Goal: Task Accomplishment & Management: Manage account settings

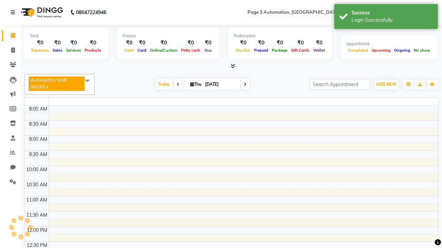
select select "en"
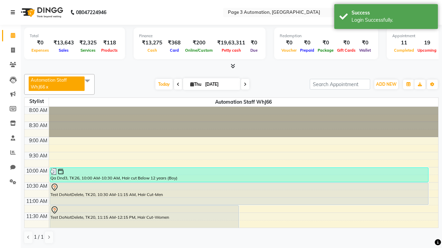
click at [14, 12] on icon at bounding box center [13, 12] width 4 height 5
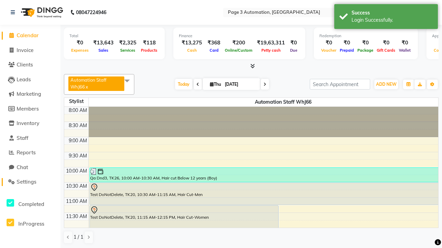
click at [30, 182] on span "Settings" at bounding box center [27, 182] width 20 height 7
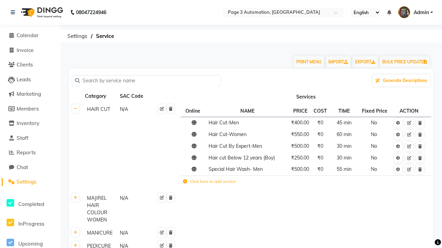
scroll to position [3289, 0]
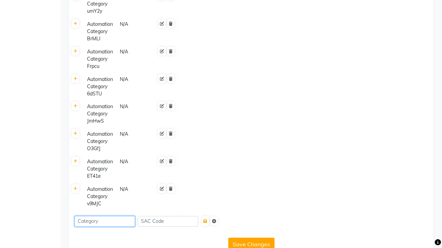
type input "Automation Category hTtID"
click at [207, 219] on icon "submit" at bounding box center [205, 221] width 4 height 4
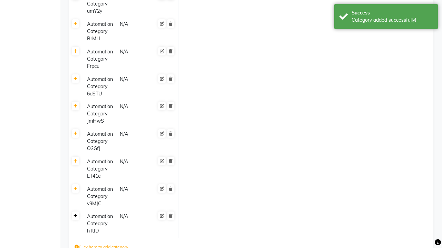
click at [386, 18] on div "Category added successfully!" at bounding box center [391, 20] width 81 height 7
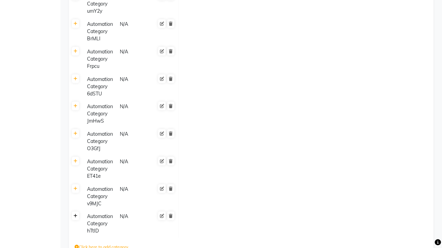
click at [75, 214] on icon at bounding box center [75, 216] width 4 height 4
click at [185, 217] on icon at bounding box center [185, 219] width 4 height 4
type input "1000"
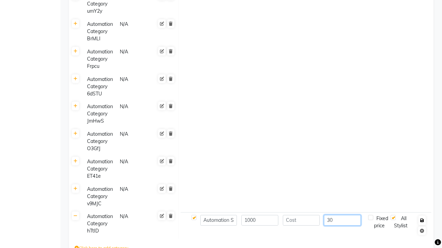
type input "30"
click at [422, 219] on icon "button" at bounding box center [422, 221] width 4 height 4
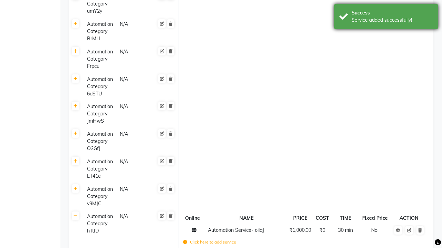
click at [386, 18] on div "Service added successfully!" at bounding box center [391, 20] width 81 height 7
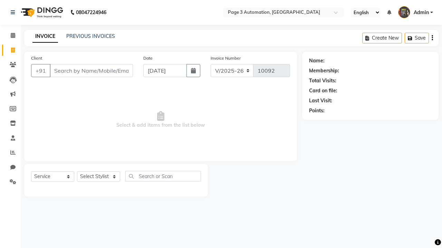
select select "2774"
select select "service"
select select "711"
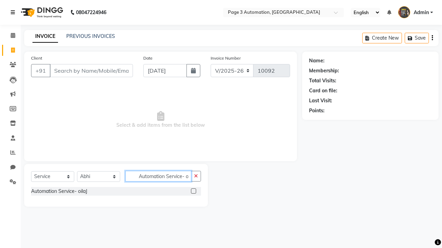
type input "Automation Service- oilaJ"
click at [14, 12] on icon at bounding box center [13, 12] width 4 height 5
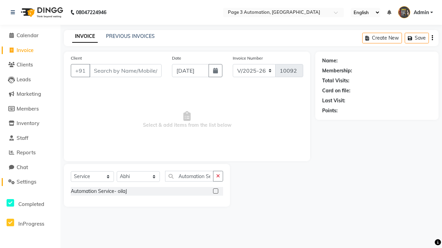
click at [30, 182] on span "Settings" at bounding box center [27, 182] width 20 height 7
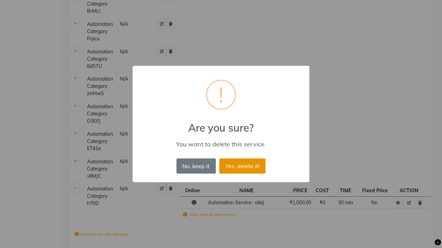
click at [242, 166] on button "Yes, delete it!" at bounding box center [242, 166] width 46 height 15
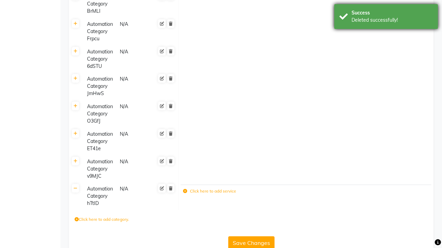
click at [386, 18] on div "Deleted successfully!" at bounding box center [391, 20] width 81 height 7
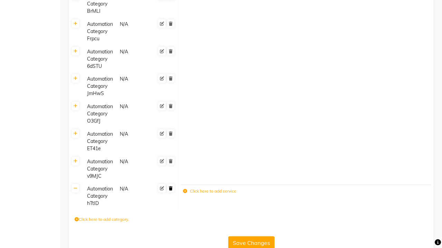
click at [170, 187] on icon at bounding box center [171, 189] width 4 height 4
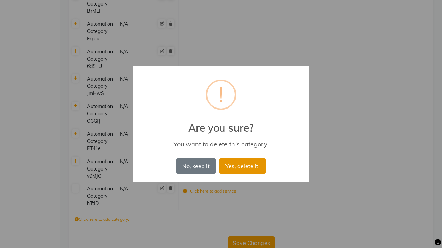
click at [242, 166] on button "Yes, delete it!" at bounding box center [242, 166] width 46 height 15
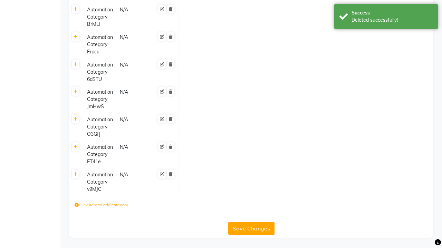
scroll to position [3289, 0]
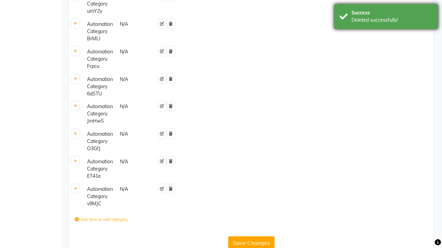
click at [386, 18] on div "Deleted successfully!" at bounding box center [391, 20] width 81 height 7
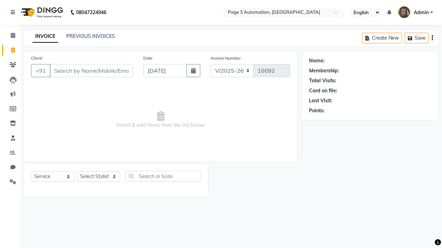
select select "2774"
select select "service"
select select "711"
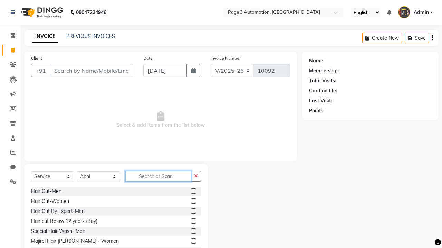
type input "Automation Service- oilaJ"
